Goal: Task Accomplishment & Management: Use online tool/utility

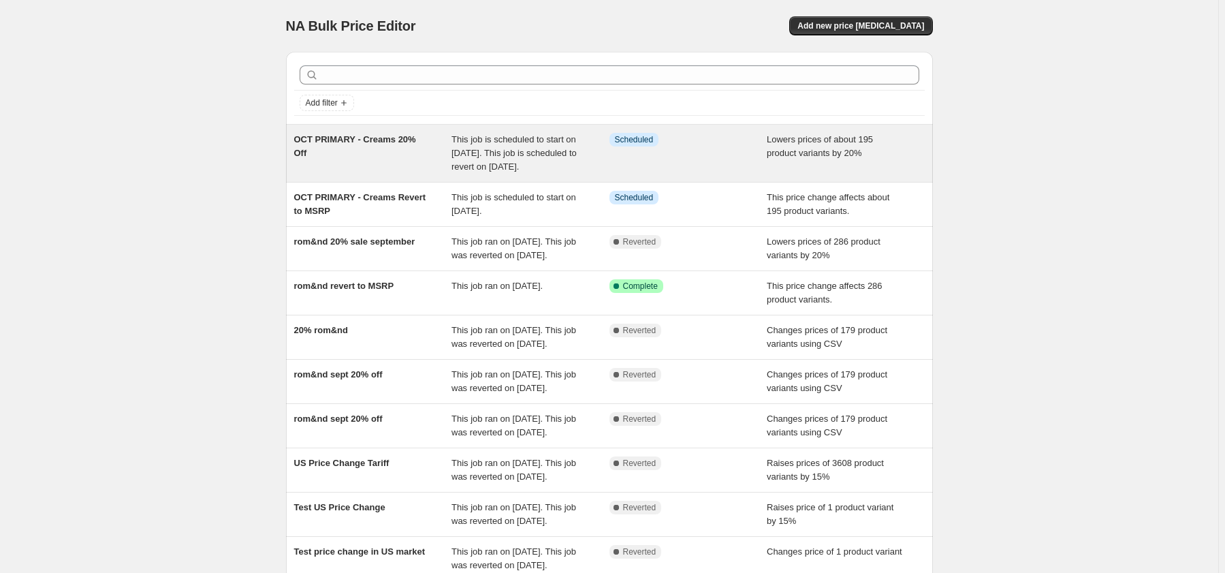
click at [723, 174] on div "Info Scheduled" at bounding box center [688, 153] width 158 height 41
select select "percentage"
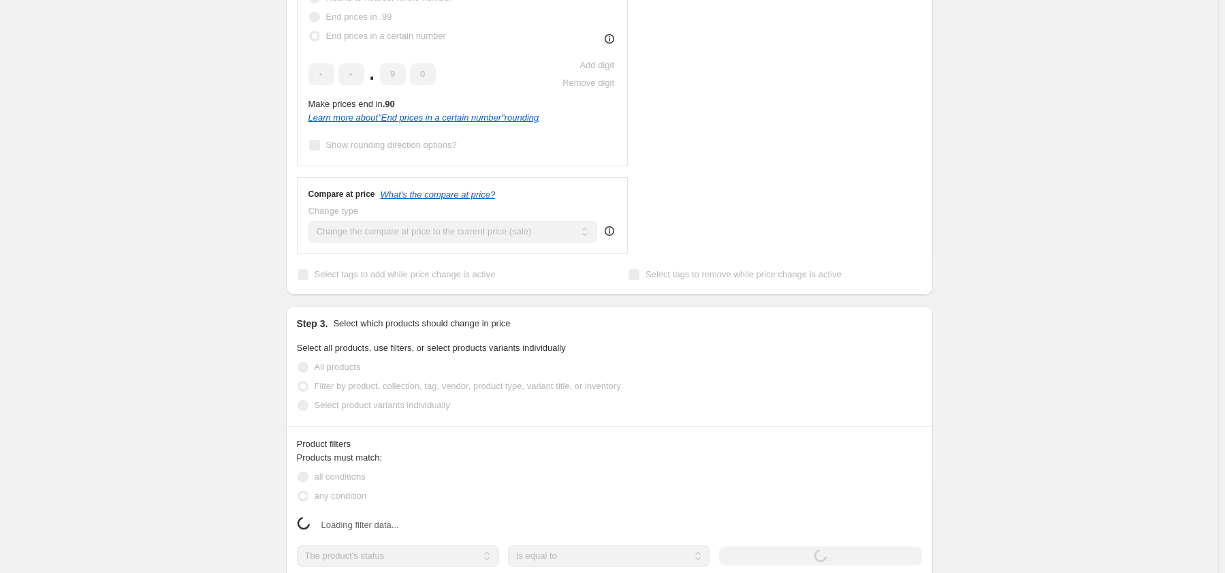
select select "collection"
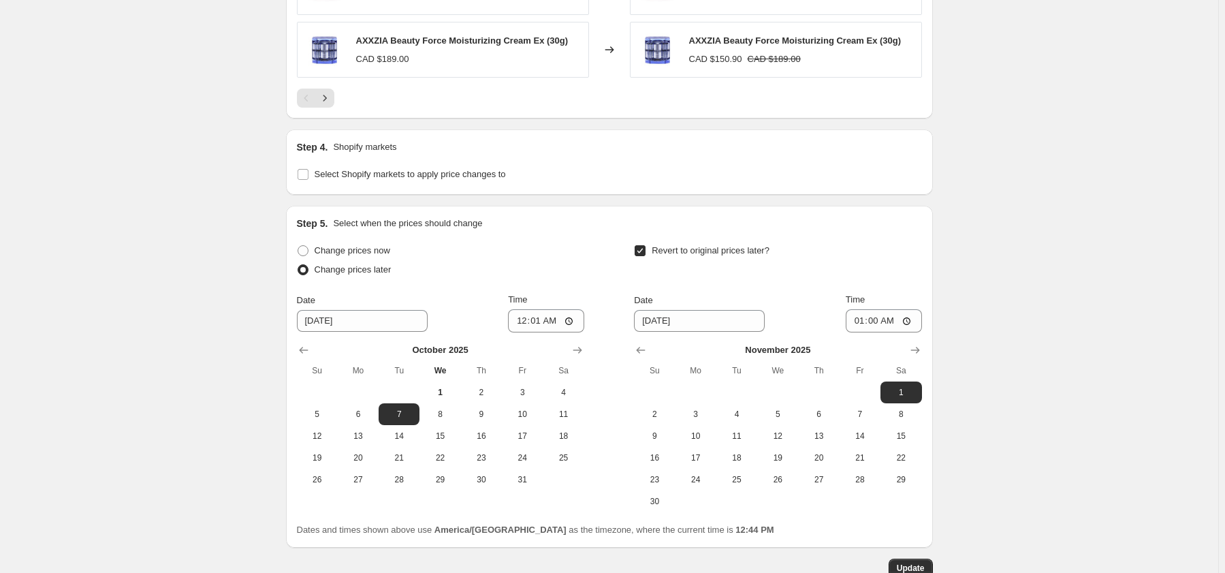
scroll to position [1340, 0]
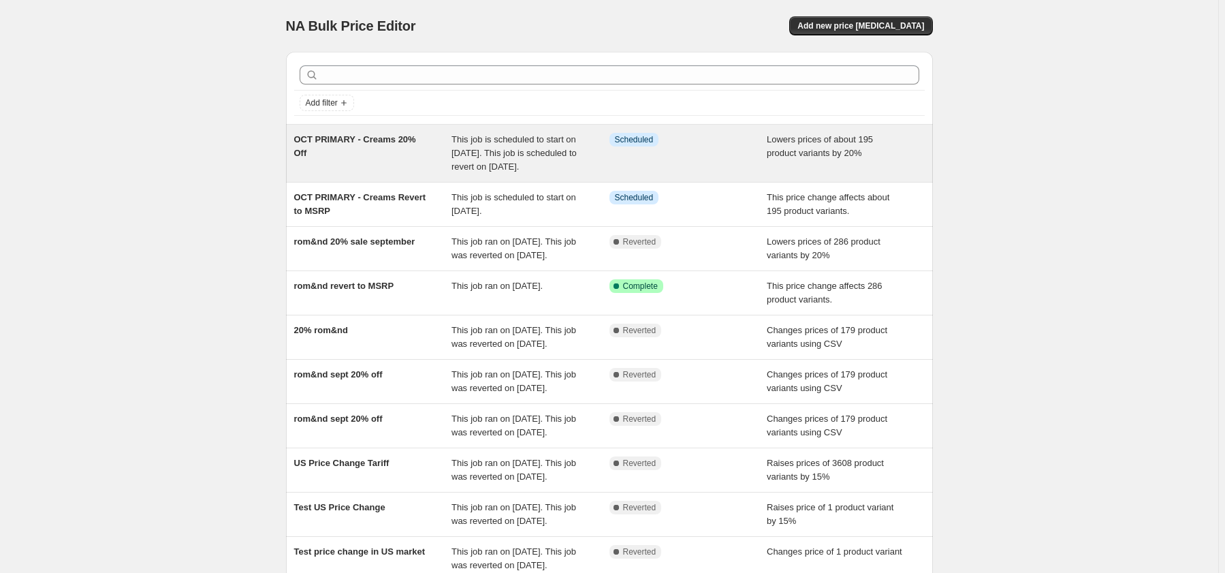
click at [367, 157] on div "OCT PRIMARY - Creams 20% Off" at bounding box center [373, 153] width 158 height 41
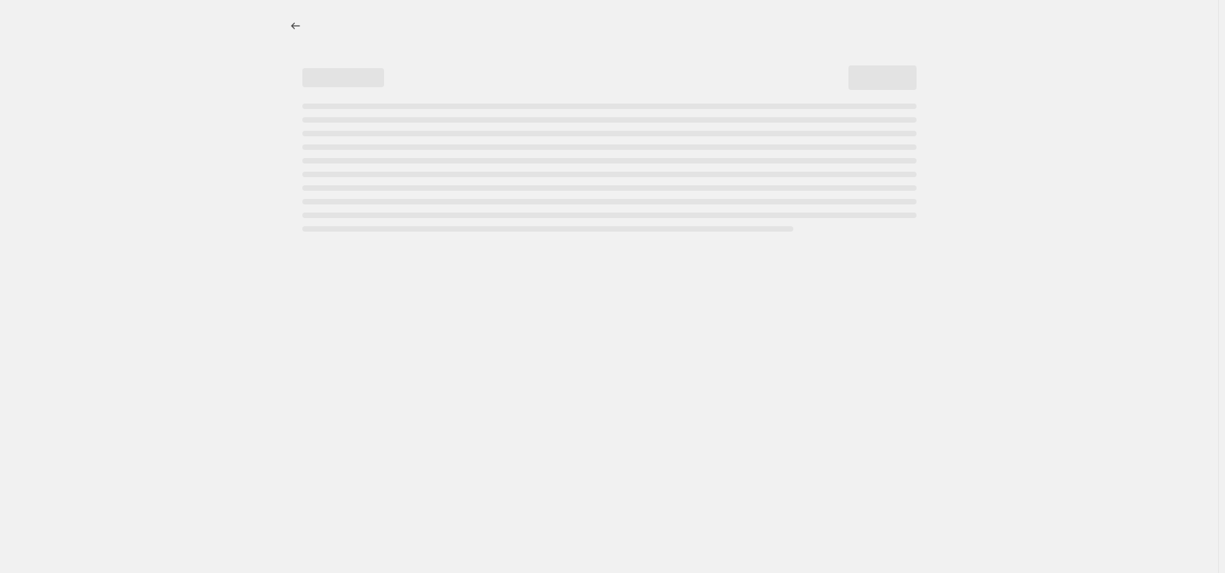
select select "percentage"
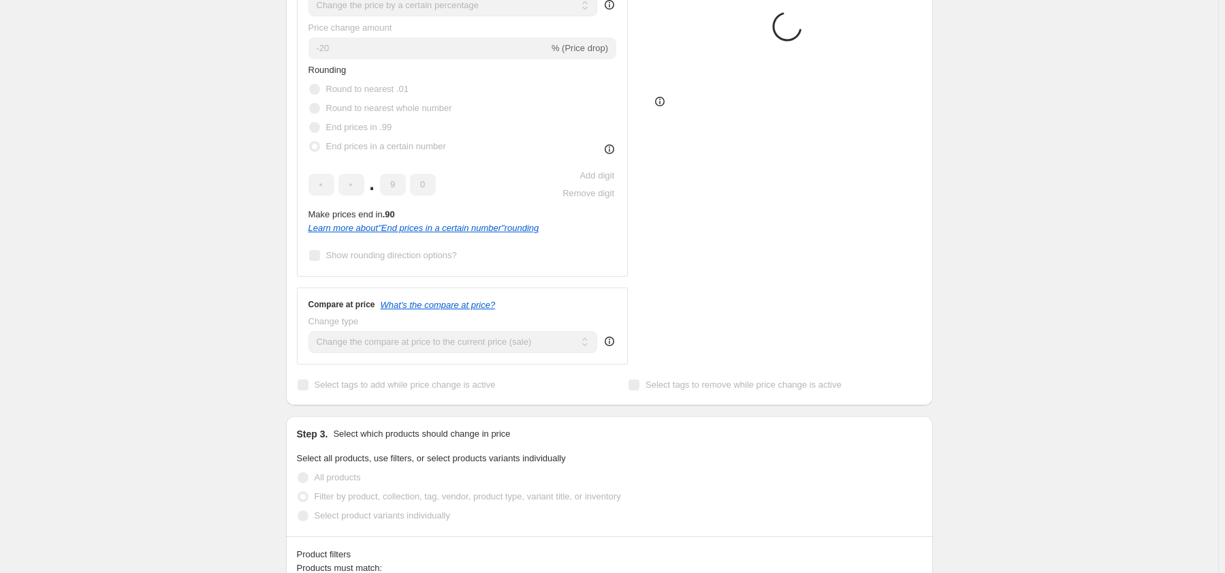
select select "collection"
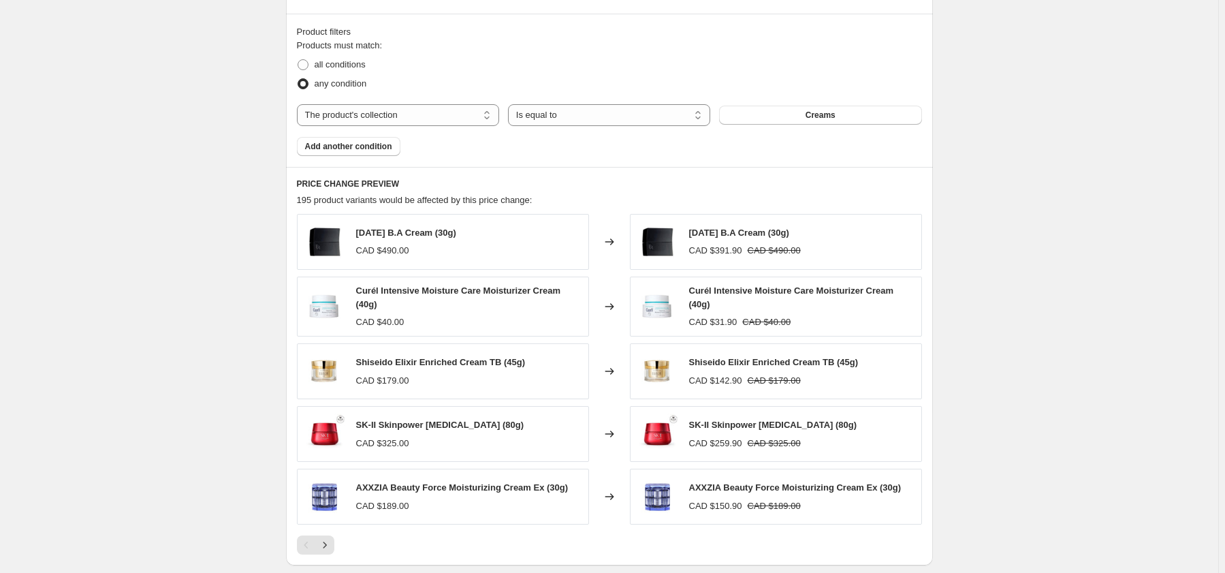
scroll to position [1436, 0]
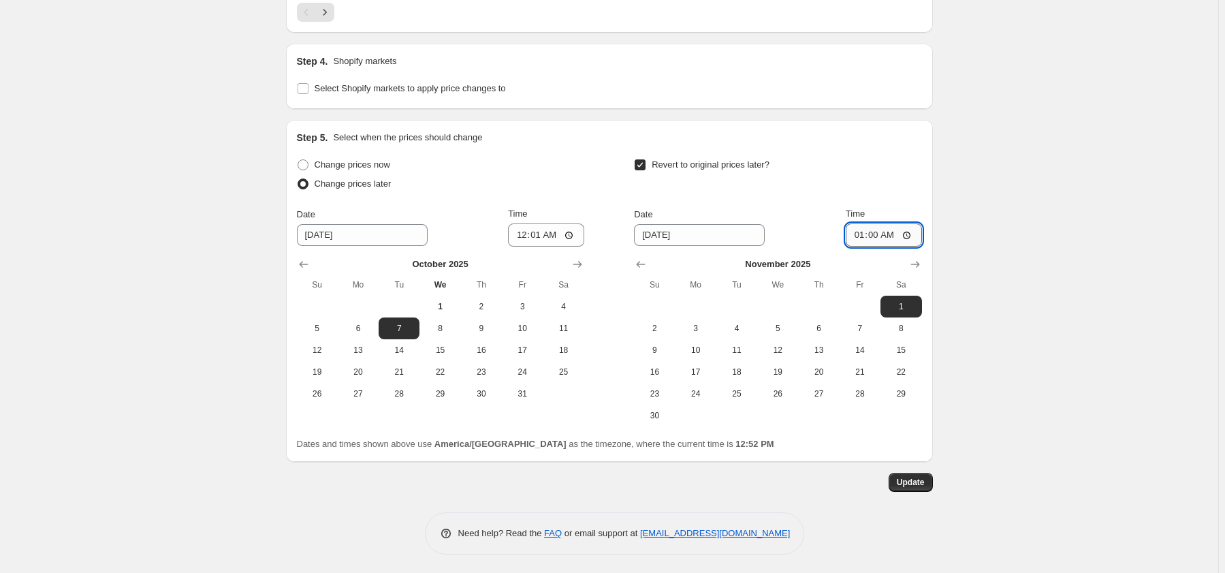
click at [886, 229] on input "01:00" at bounding box center [884, 234] width 76 height 23
click at [873, 230] on input "01:00" at bounding box center [884, 234] width 76 height 23
click at [860, 231] on input "01:00" at bounding box center [884, 234] width 76 height 23
type input "00:00"
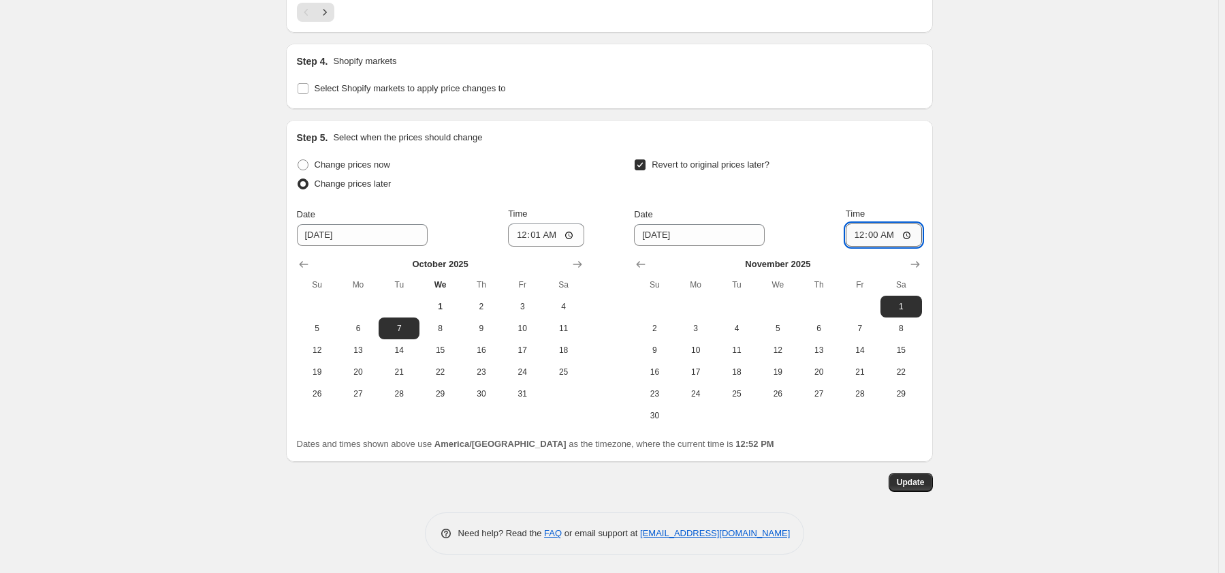
click at [873, 234] on input "00:00" at bounding box center [884, 234] width 76 height 23
click at [920, 480] on span "Update" at bounding box center [911, 482] width 28 height 11
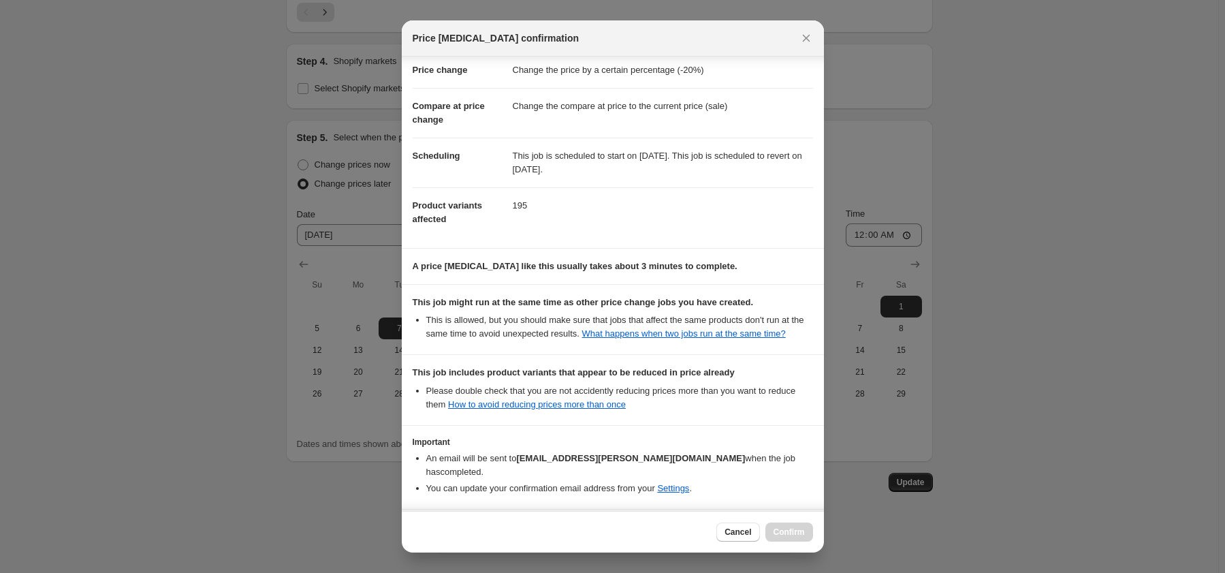
scroll to position [94, 0]
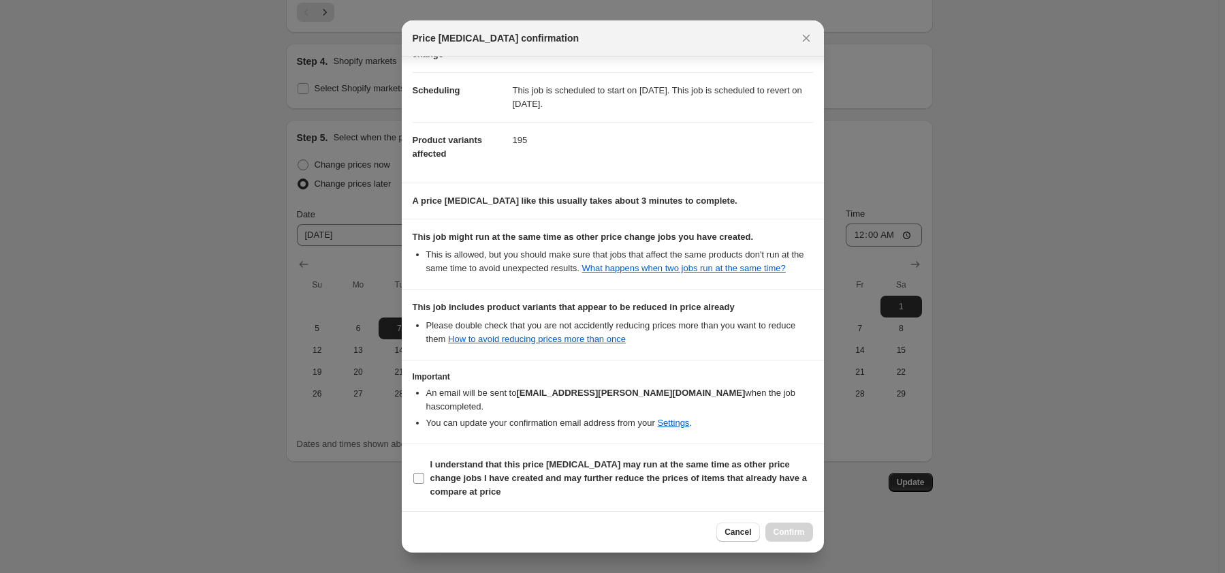
click at [558, 464] on b "I understand that this price change job may run at the same time as other price…" at bounding box center [618, 477] width 376 height 37
click at [424, 472] on input "I understand that this price change job may run at the same time as other price…" at bounding box center [418, 477] width 11 height 11
checkbox input "true"
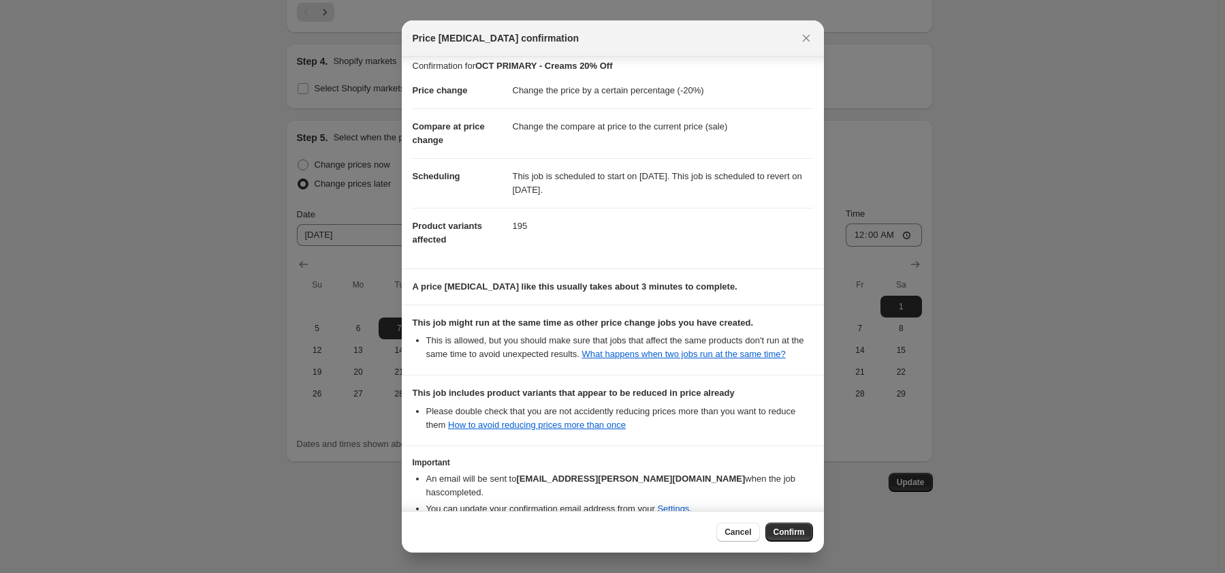
scroll to position [0, 0]
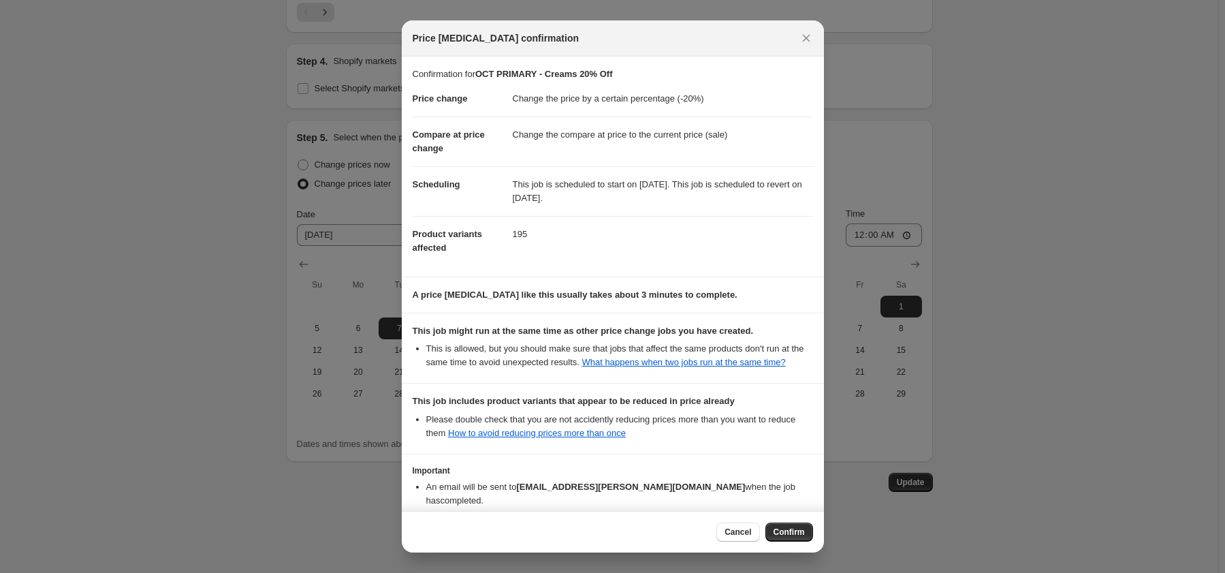
drag, startPoint x: 567, startPoint y: 182, endPoint x: 652, endPoint y: 197, distance: 86.3
click at [652, 197] on dd "This job is scheduled to start on [DATE]. This job is scheduled to revert on [D…" at bounding box center [663, 191] width 300 height 50
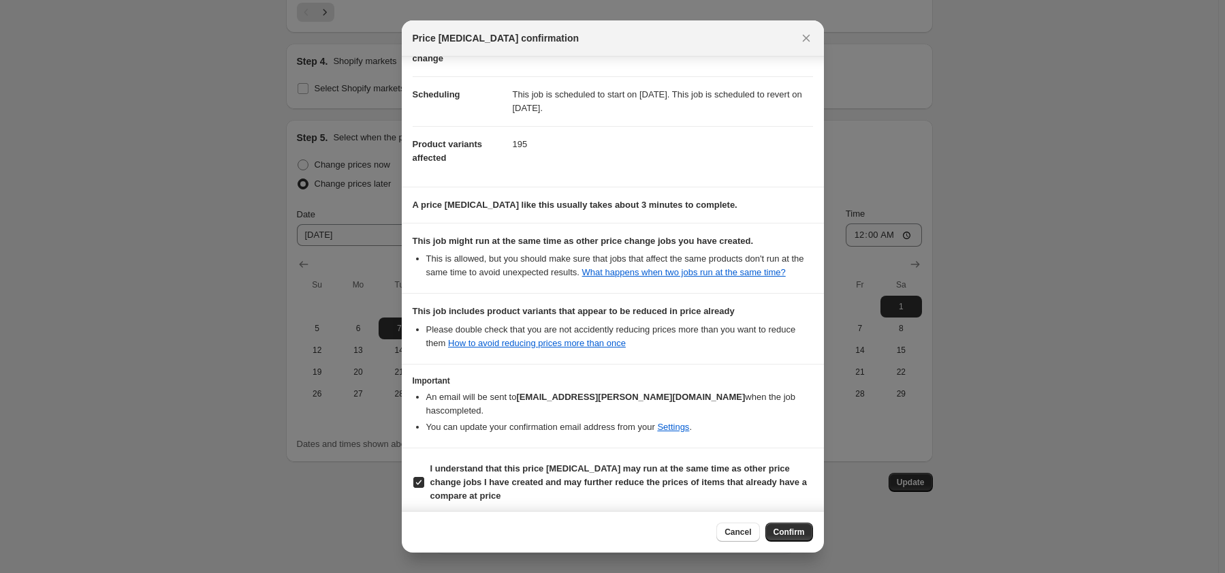
scroll to position [94, 0]
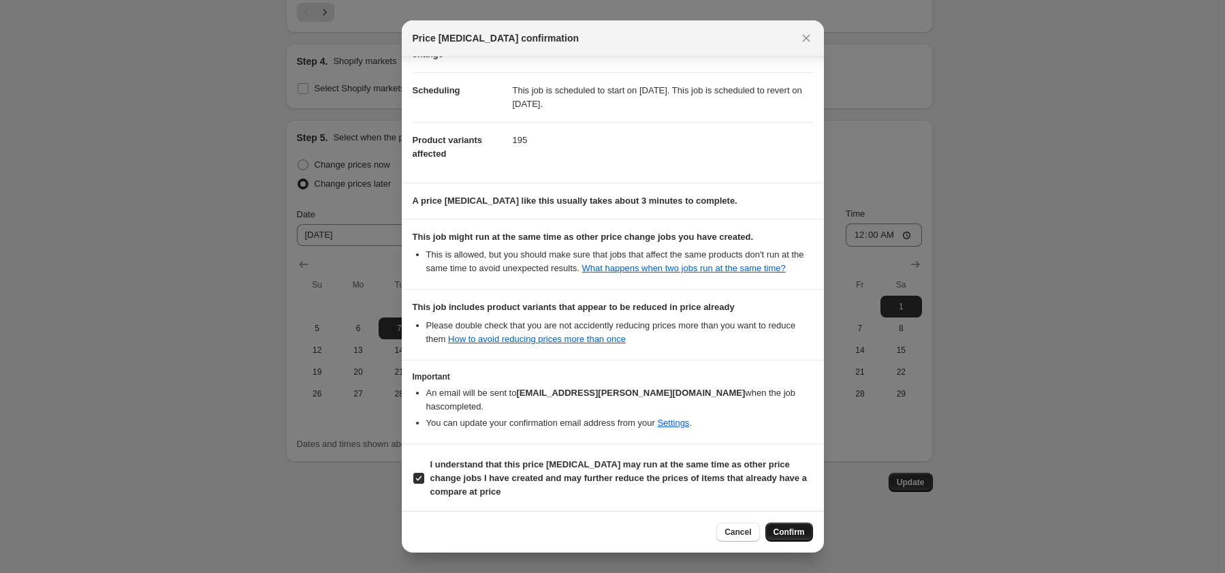
click at [789, 531] on span "Confirm" at bounding box center [788, 531] width 31 height 11
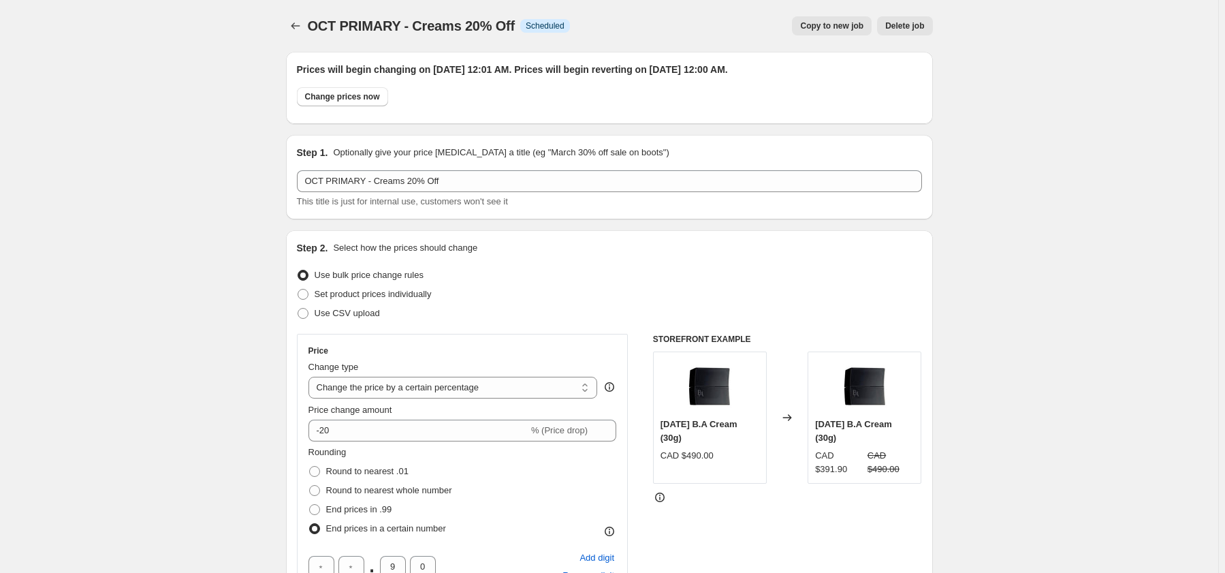
scroll to position [1436, 0]
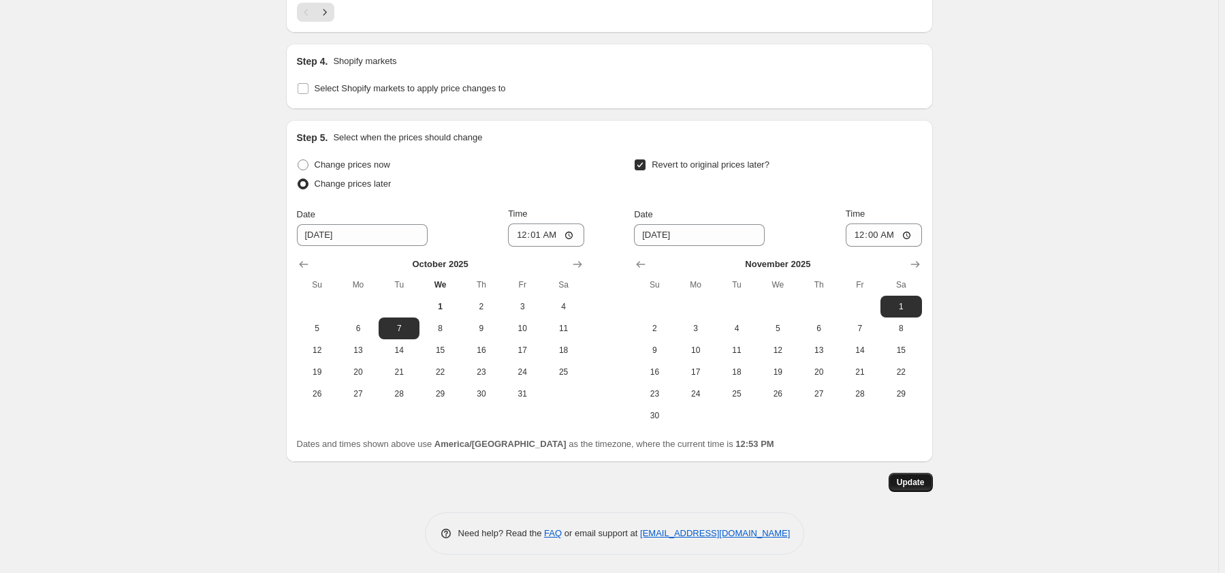
click at [912, 477] on span "Update" at bounding box center [911, 482] width 28 height 11
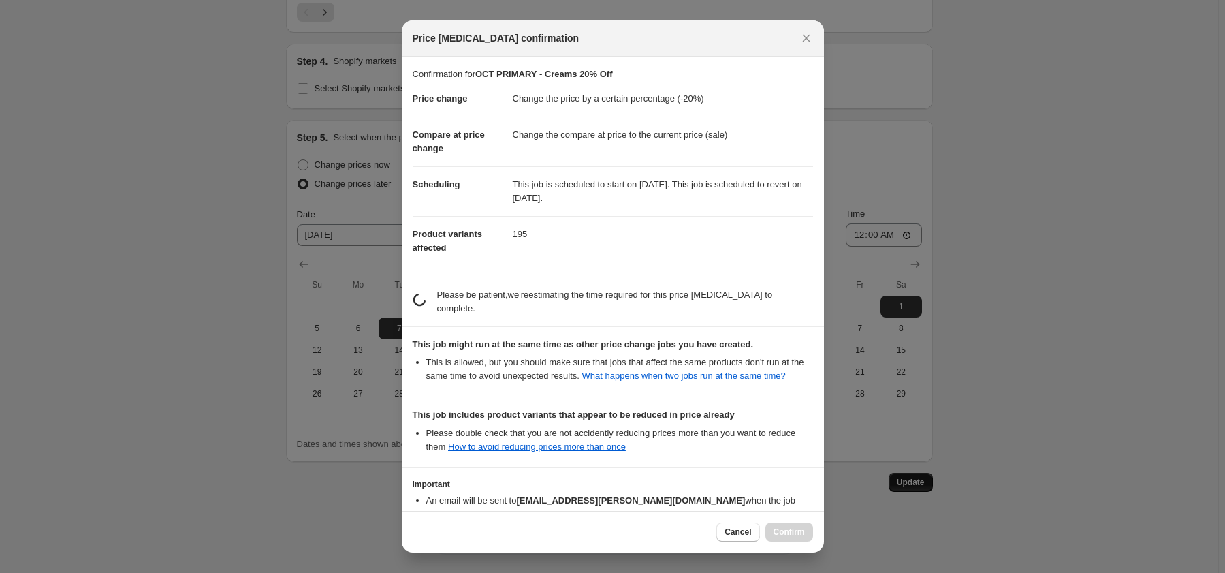
scroll to position [0, 0]
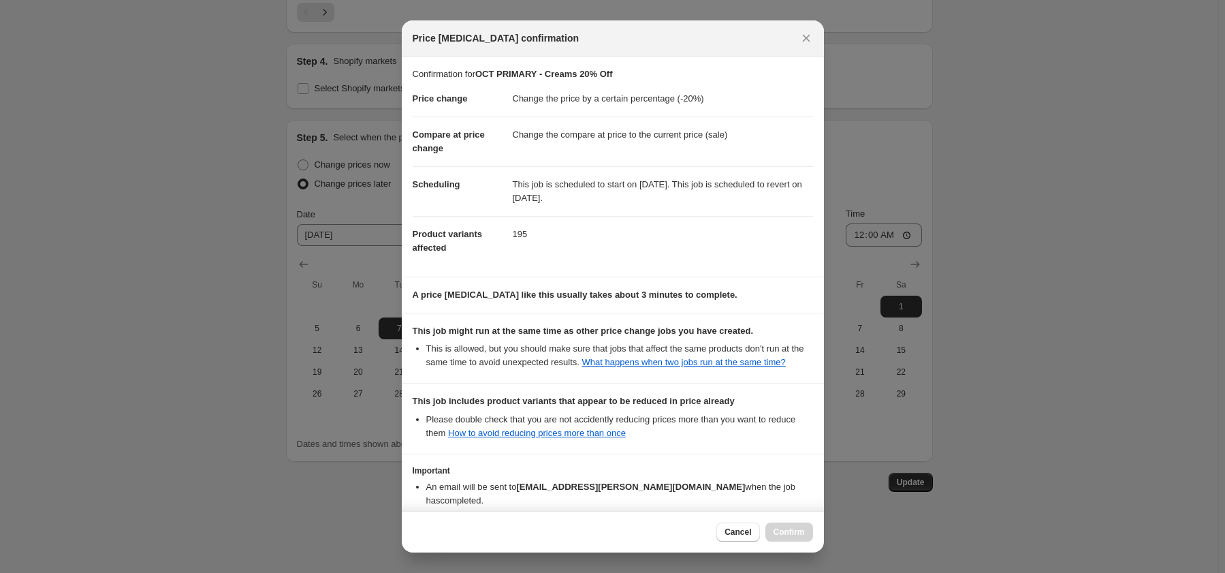
click at [929, 462] on div at bounding box center [612, 286] width 1225 height 573
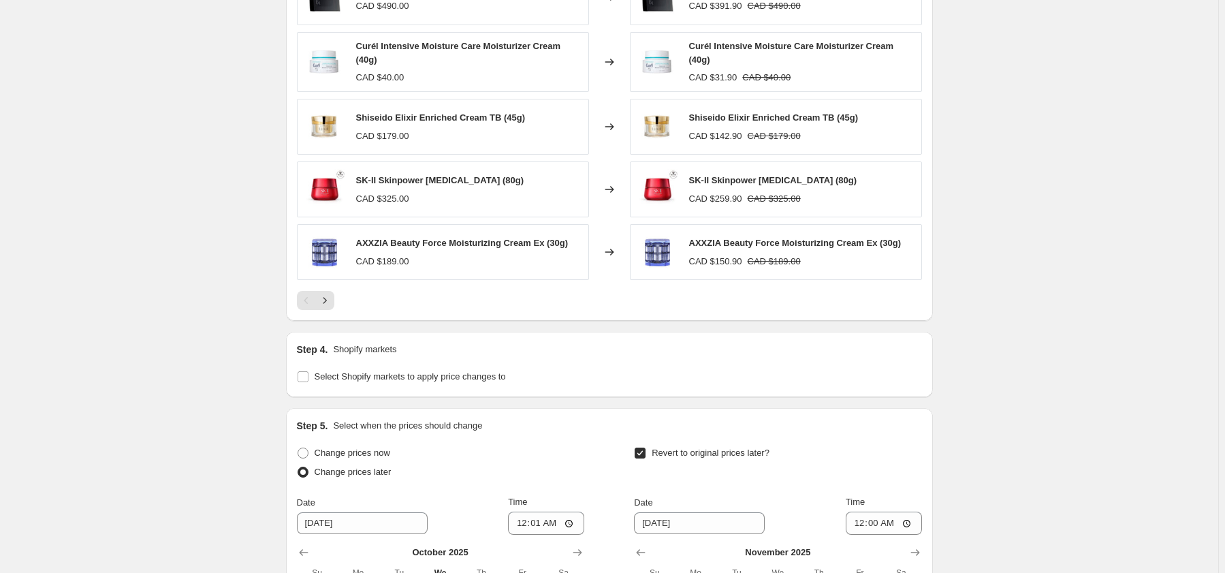
scroll to position [723, 0]
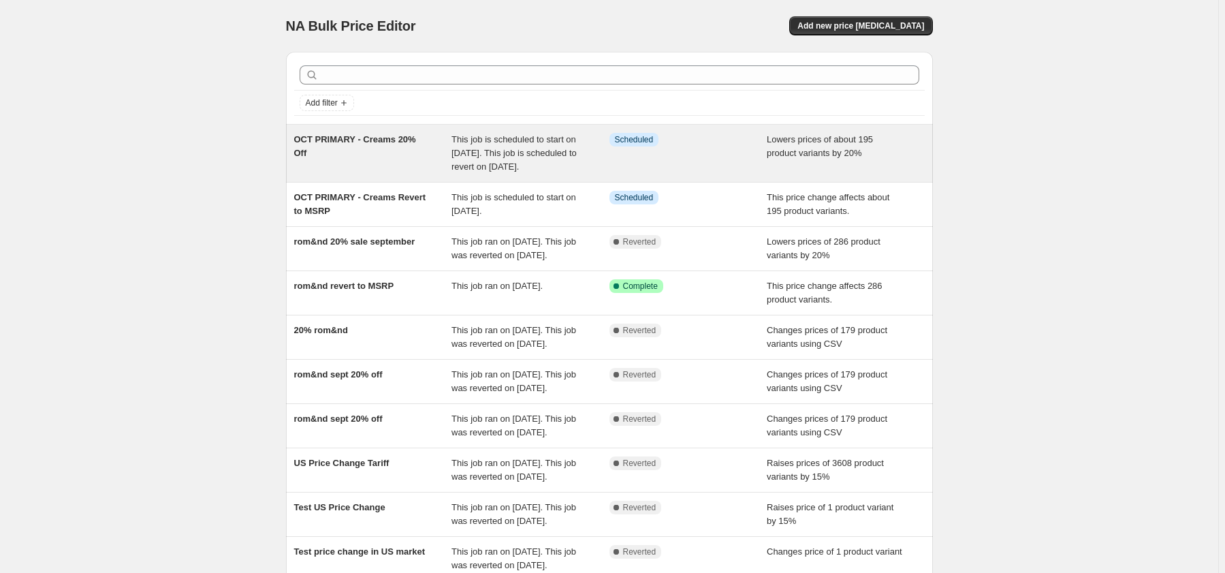
click at [371, 168] on div "OCT PRIMARY - Creams 20% Off" at bounding box center [373, 153] width 158 height 41
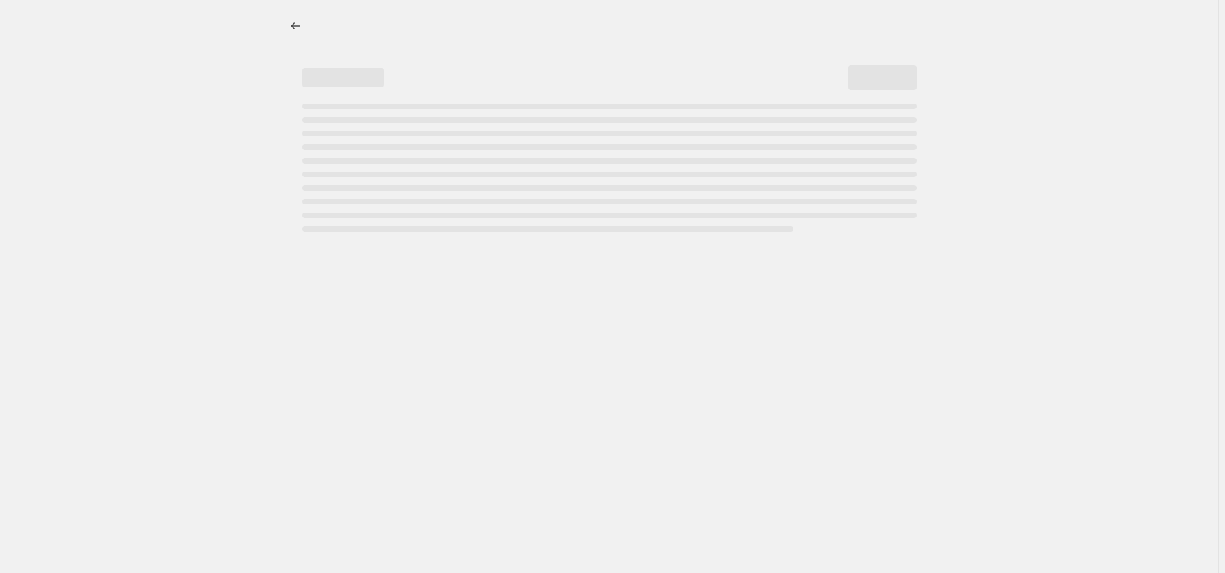
select select "percentage"
select select "collection"
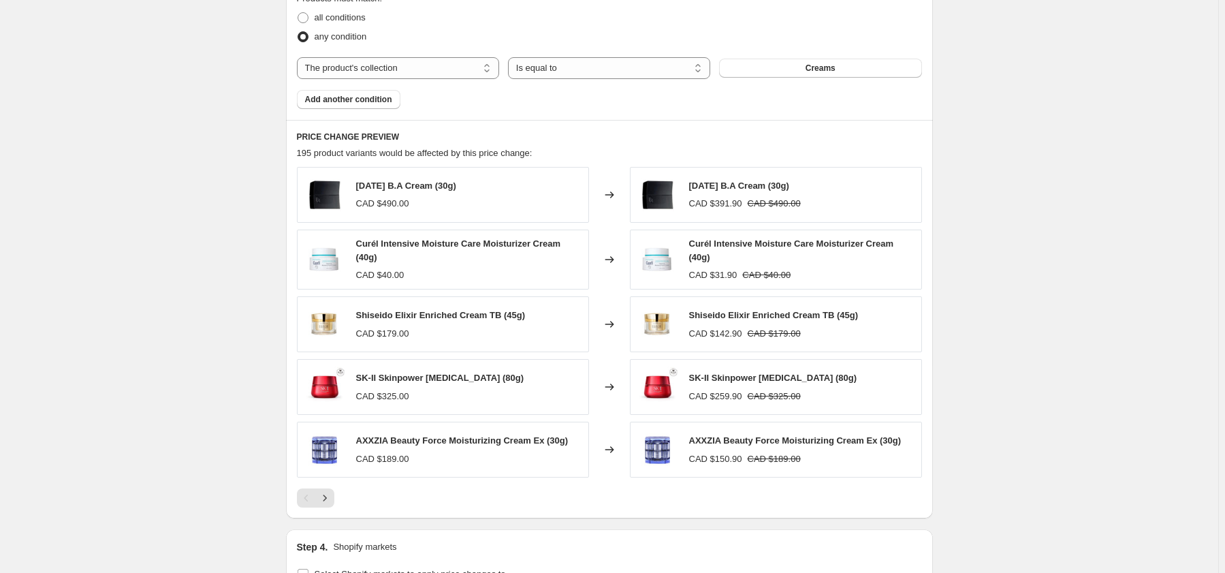
scroll to position [927, 0]
